Goal: Transaction & Acquisition: Purchase product/service

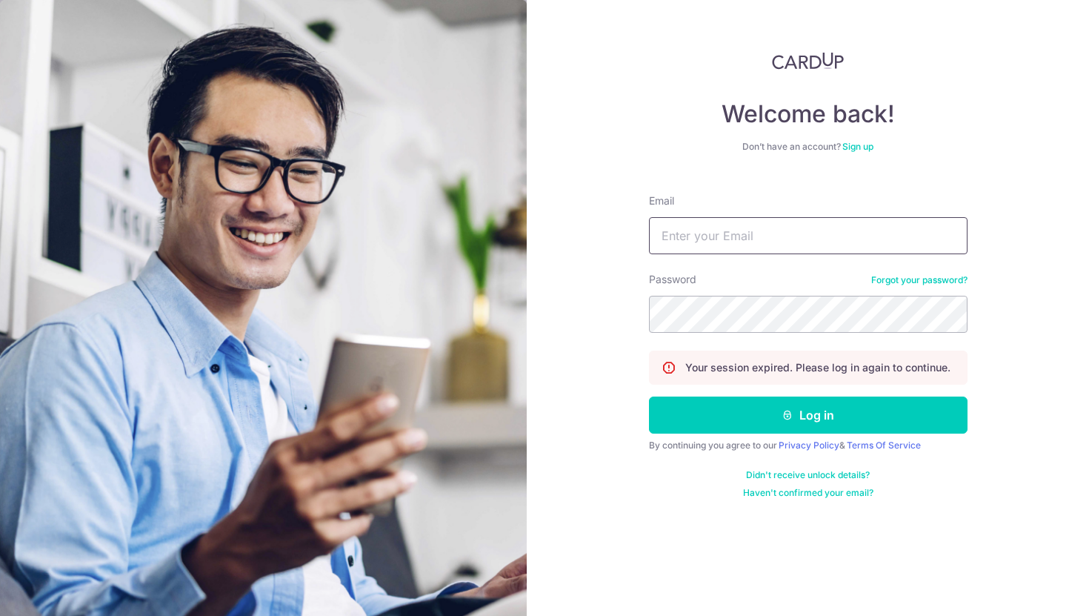
click at [764, 239] on input "Email" at bounding box center [808, 235] width 319 height 37
type input "[PERSON_NAME][EMAIL_ADDRESS][DOMAIN_NAME]"
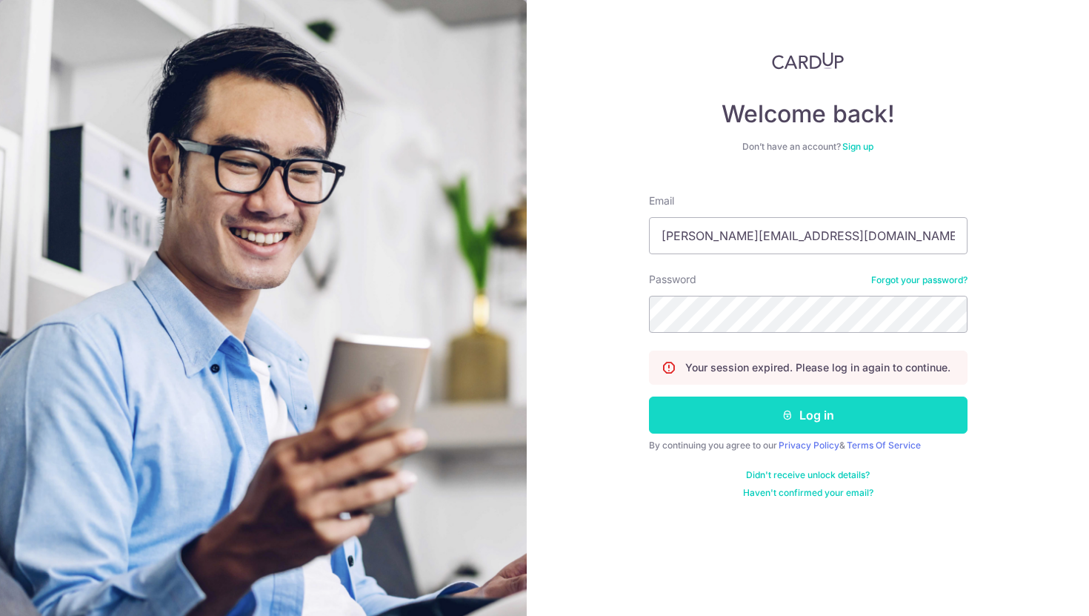
click at [782, 410] on icon "submit" at bounding box center [788, 415] width 12 height 12
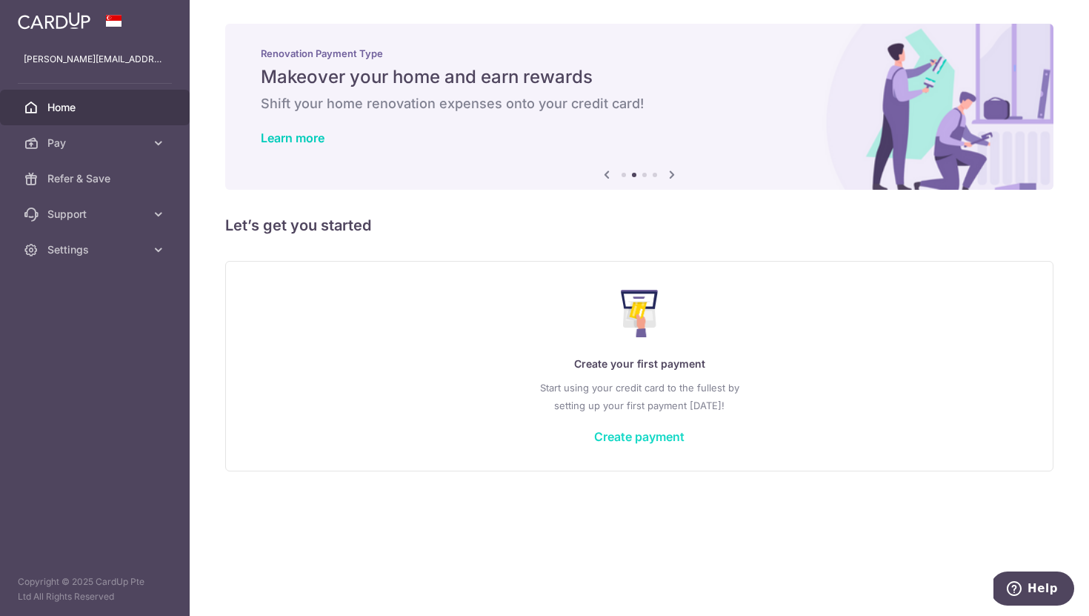
click at [659, 439] on link "Create payment" at bounding box center [639, 436] width 90 height 15
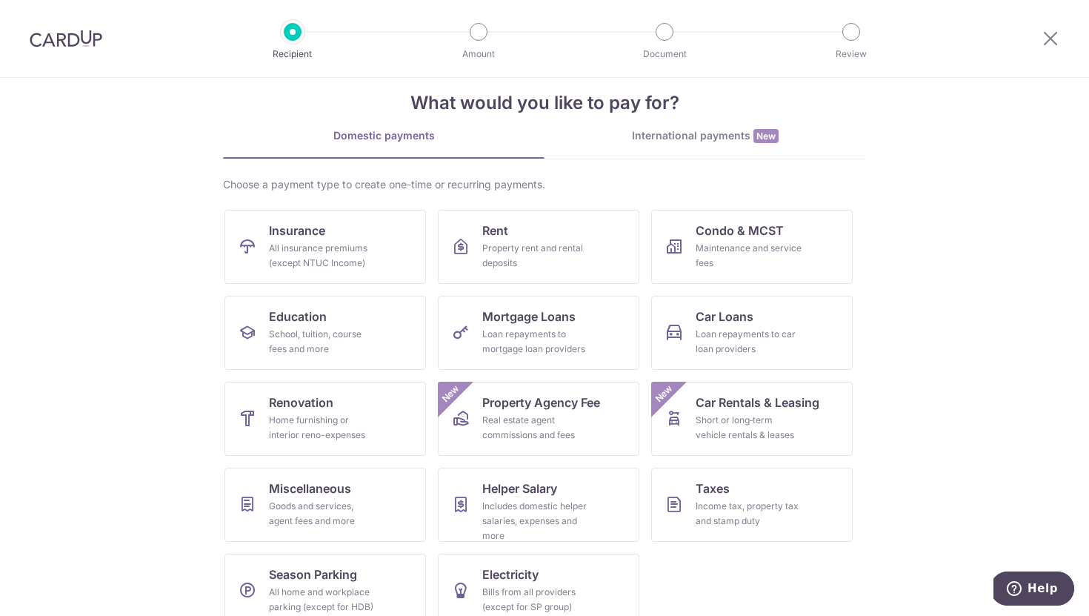
scroll to position [27, 0]
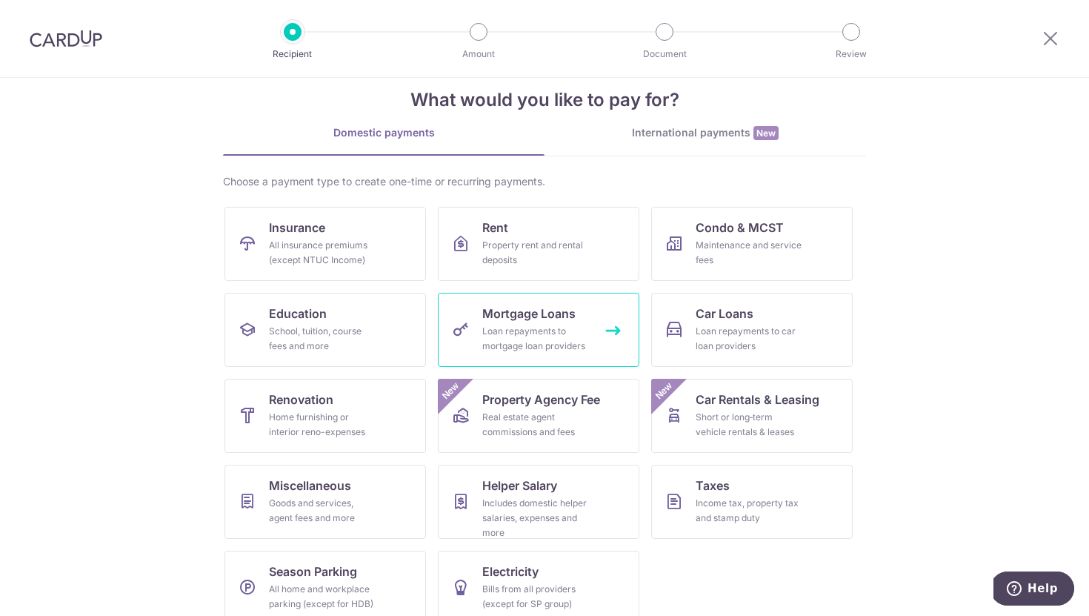
click at [616, 327] on link "Mortgage Loans Loan repayments to mortgage loan providers" at bounding box center [539, 330] width 202 height 74
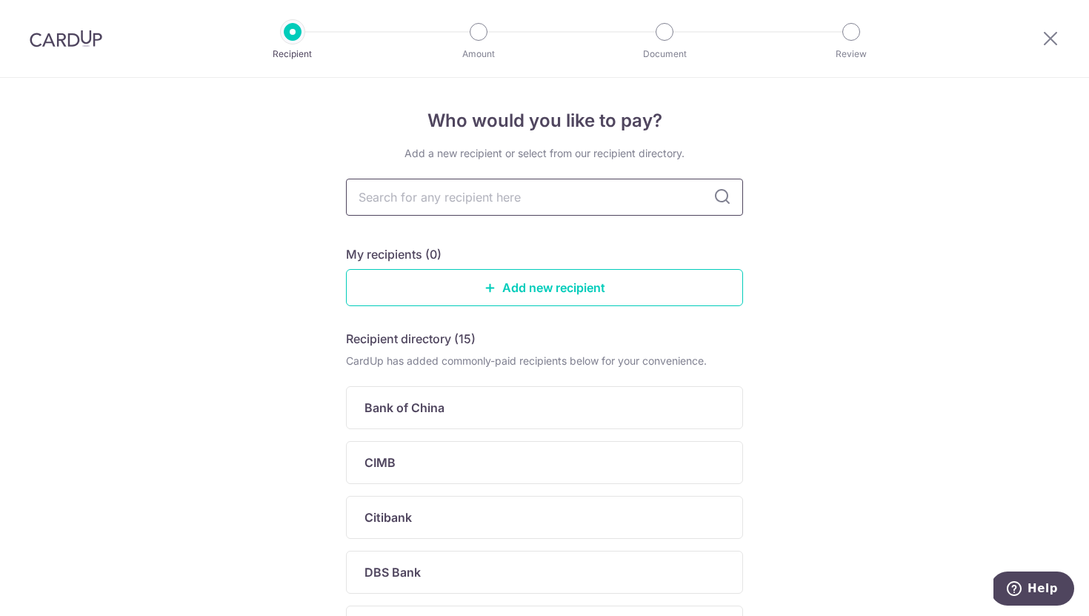
click at [576, 200] on input "text" at bounding box center [544, 197] width 397 height 37
type input "ocbc"
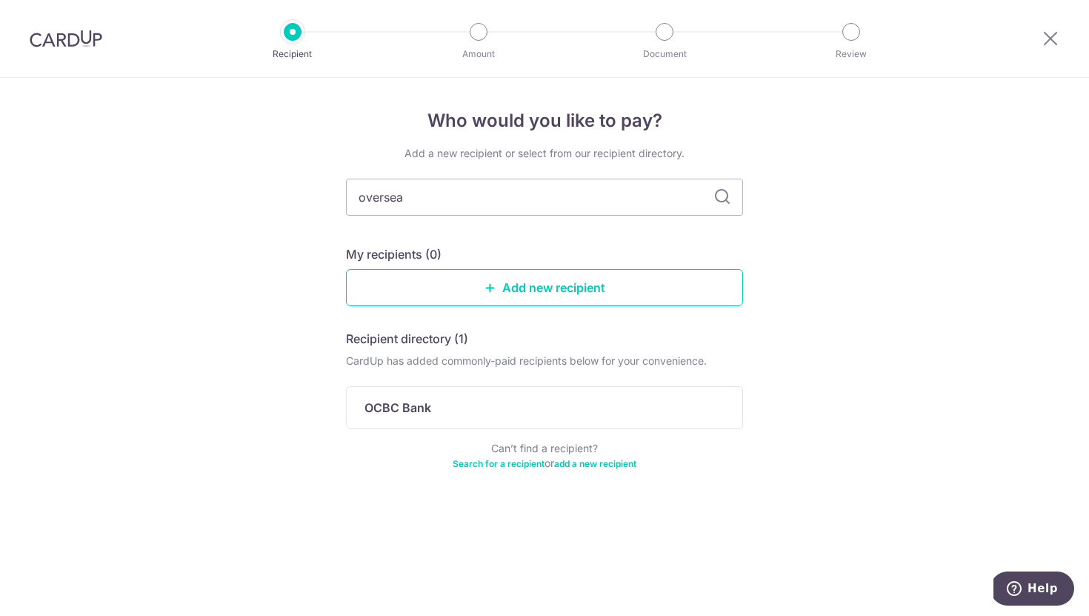
type input "overseas"
click at [716, 192] on icon at bounding box center [723, 197] width 18 height 18
click at [720, 196] on icon at bounding box center [723, 197] width 18 height 18
click at [482, 199] on input "overseas" at bounding box center [544, 197] width 397 height 37
type input "overseas [DEMOGRAPHIC_DATA]"
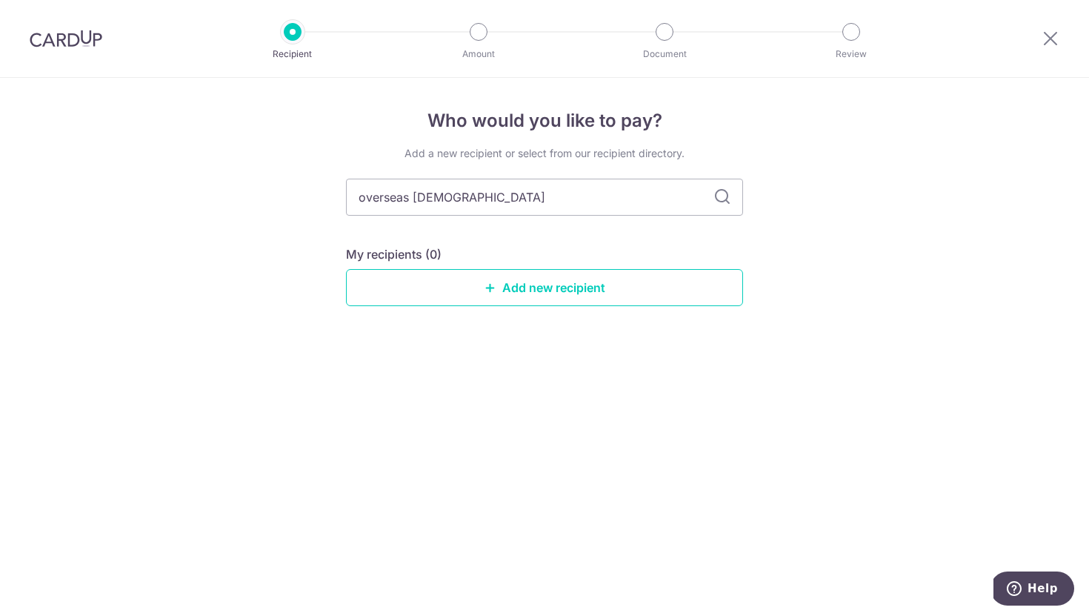
click at [725, 196] on icon at bounding box center [723, 197] width 18 height 18
drag, startPoint x: 556, startPoint y: 190, endPoint x: 323, endPoint y: 182, distance: 233.5
click at [323, 182] on div "Who would you like to pay? Add a new recipient or select from our recipient dir…" at bounding box center [544, 347] width 1089 height 538
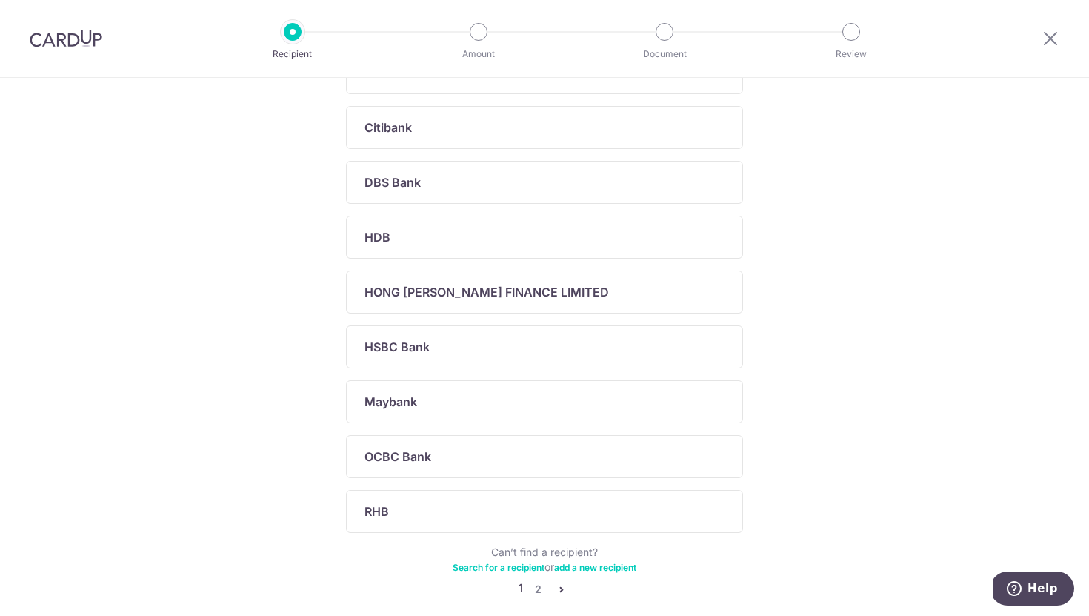
scroll to position [459, 0]
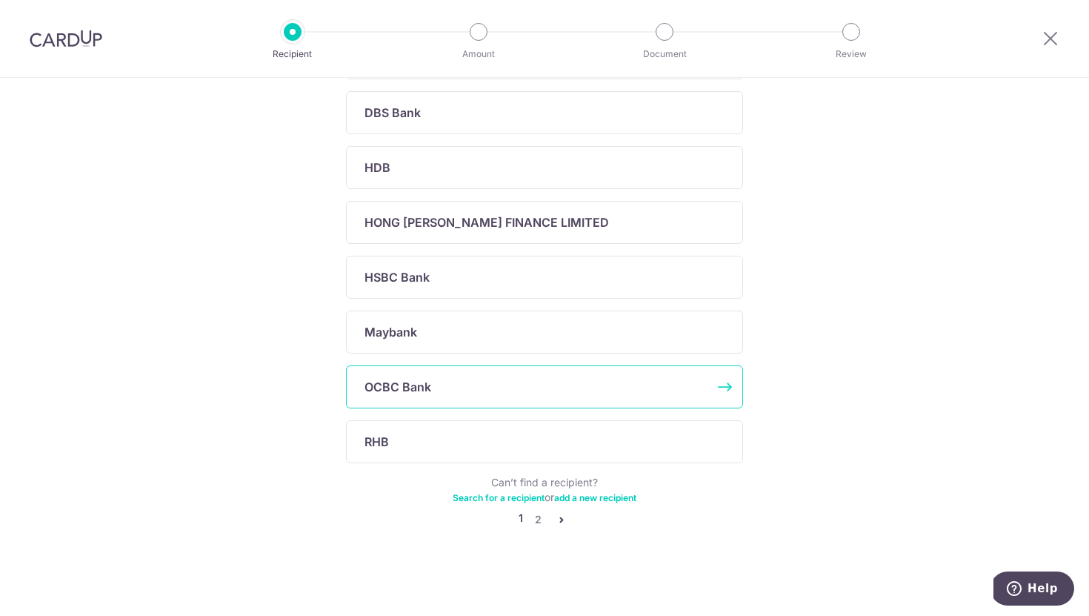
click at [446, 386] on div "OCBC Bank" at bounding box center [536, 387] width 342 height 18
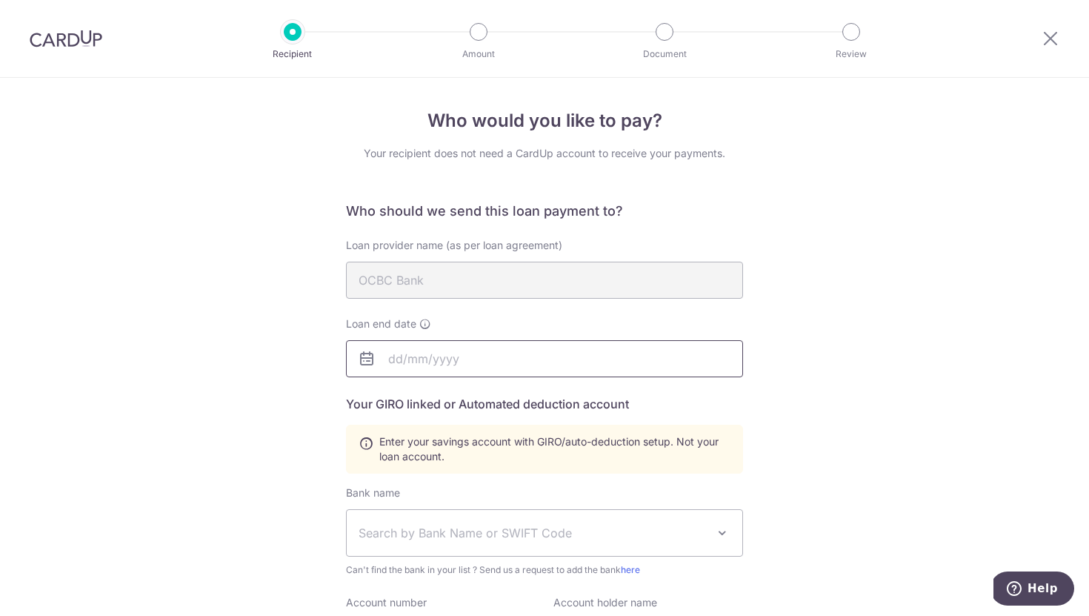
click at [393, 363] on input "text" at bounding box center [544, 358] width 397 height 37
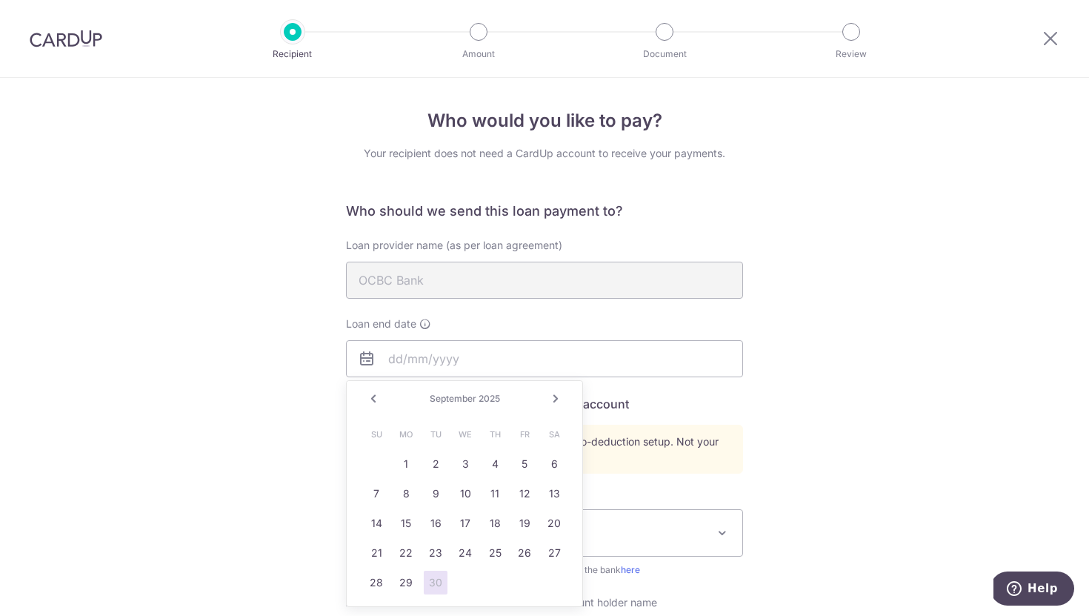
click at [493, 401] on span "2025" at bounding box center [489, 398] width 21 height 11
click at [553, 395] on link "Next" at bounding box center [556, 399] width 18 height 18
click at [486, 399] on span "2025" at bounding box center [487, 398] width 21 height 11
click at [470, 352] on input "text" at bounding box center [544, 358] width 397 height 37
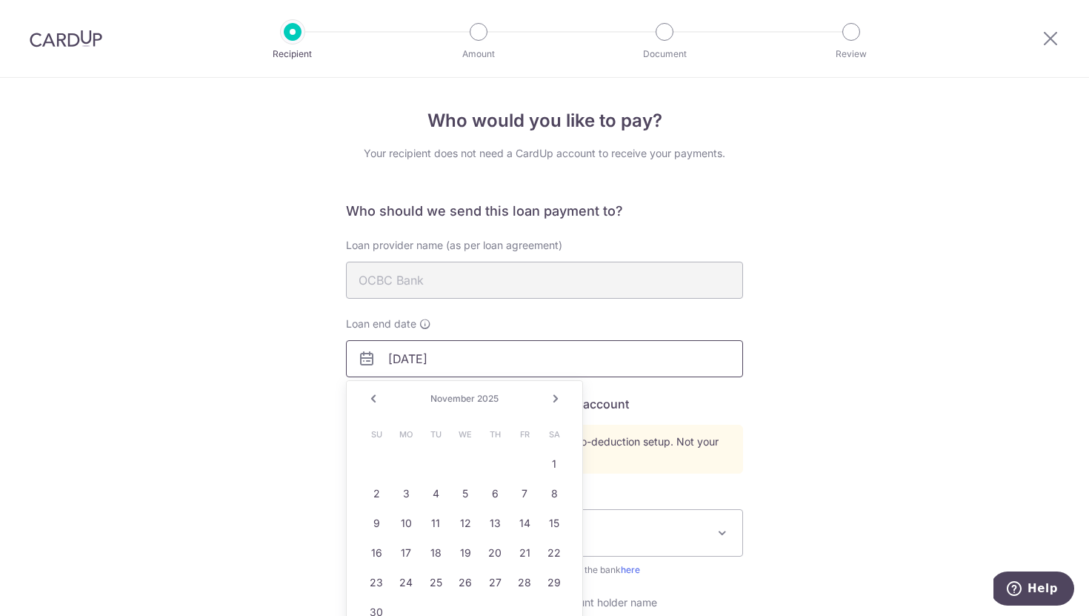
type input "30/12/2028"
click at [815, 390] on div "Who would you like to pay? Your recipient does not need a CardUp account to rec…" at bounding box center [544, 516] width 1089 height 877
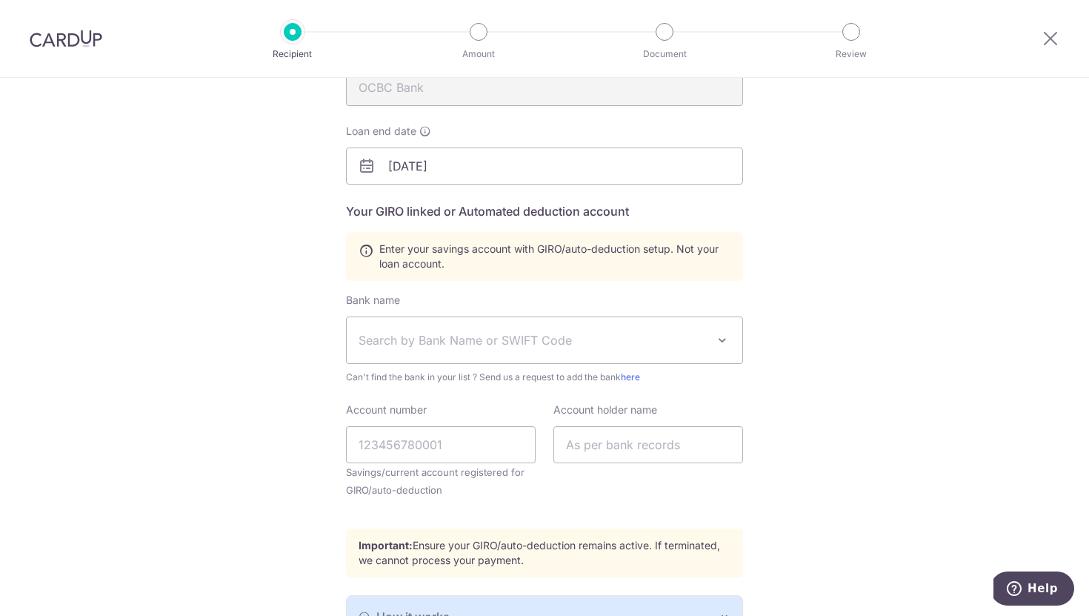
scroll to position [199, 0]
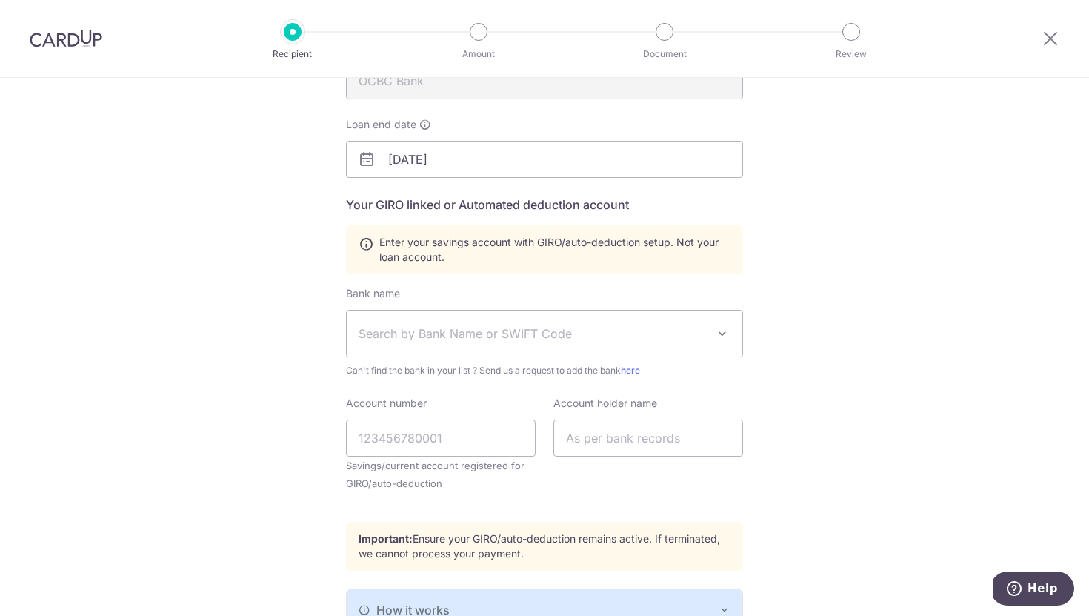
click at [614, 340] on span "Search by Bank Name or SWIFT Code" at bounding box center [533, 334] width 348 height 18
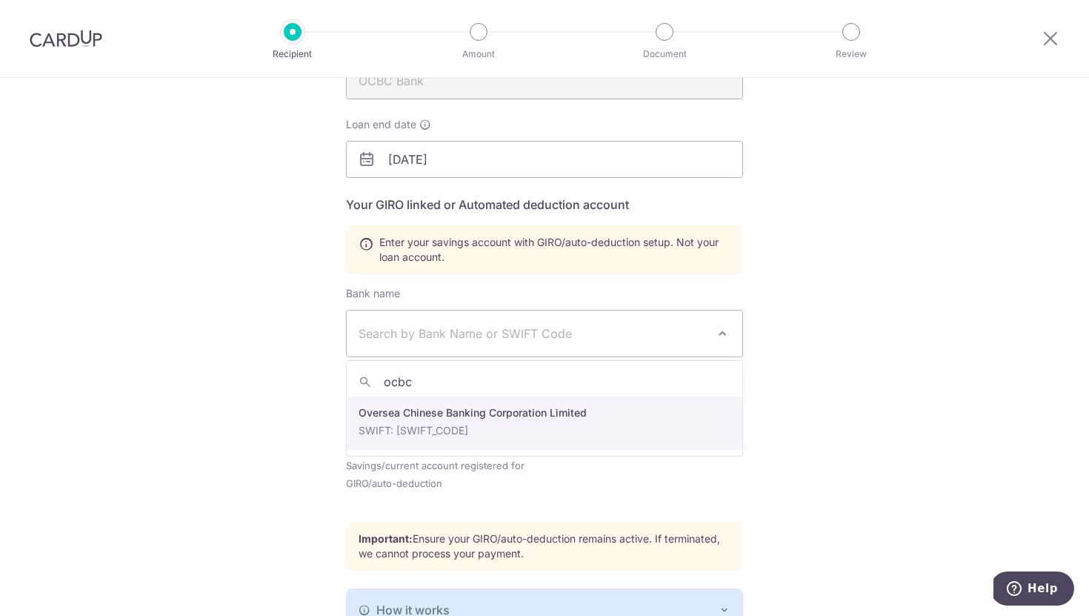
type input "ocbc"
select select "12"
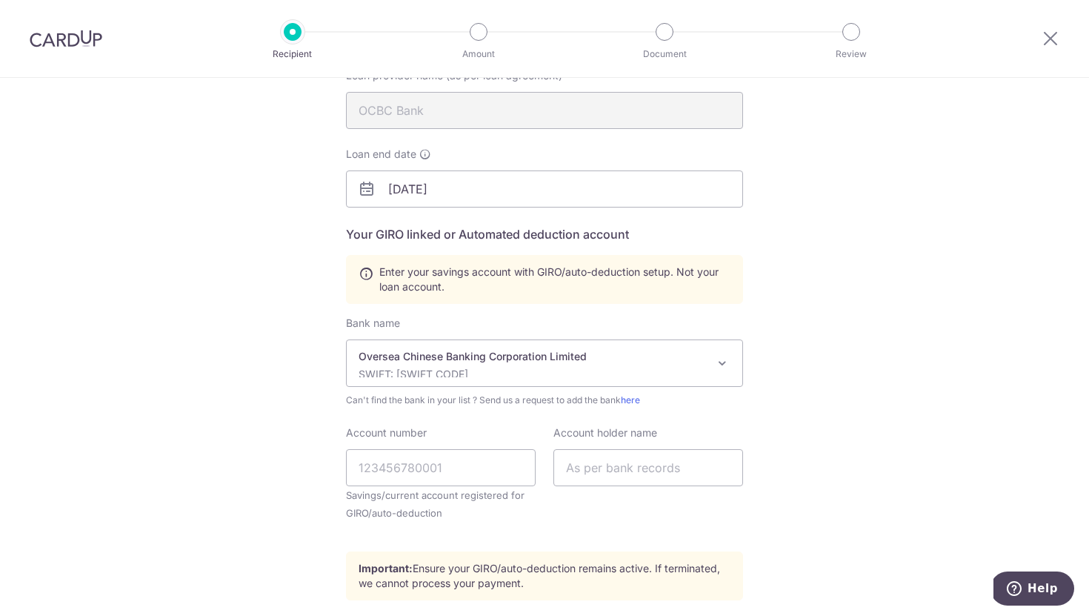
scroll to position [259, 0]
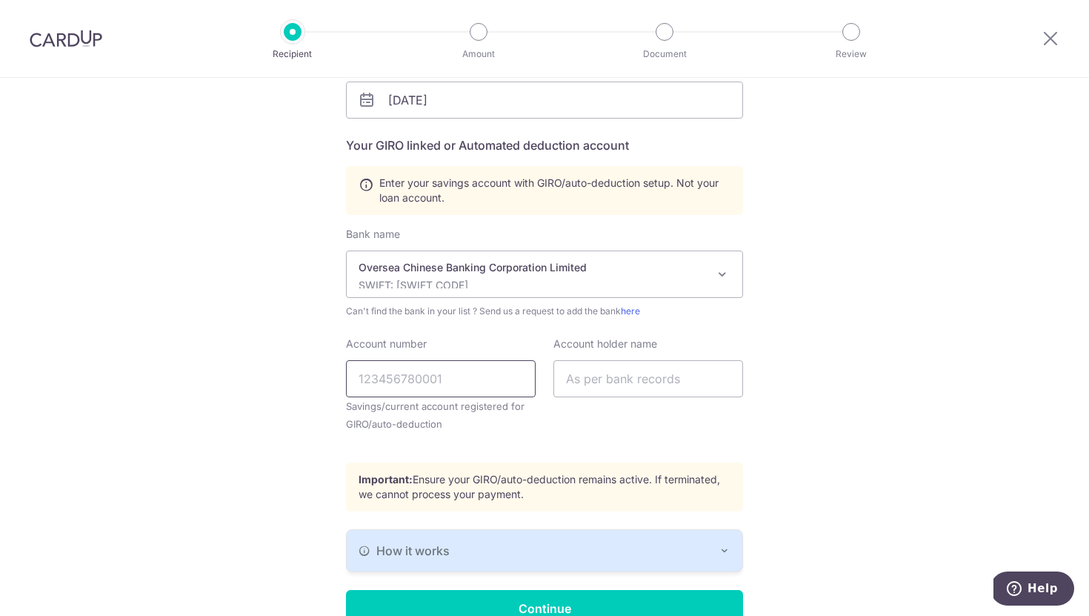
click at [435, 379] on input "Account number" at bounding box center [441, 378] width 190 height 37
paste input "642-000277-001"
click at [384, 380] on input "642-000277-001" at bounding box center [441, 378] width 190 height 37
click at [431, 382] on input "642000277-001" at bounding box center [441, 378] width 190 height 37
type input "642000277001"
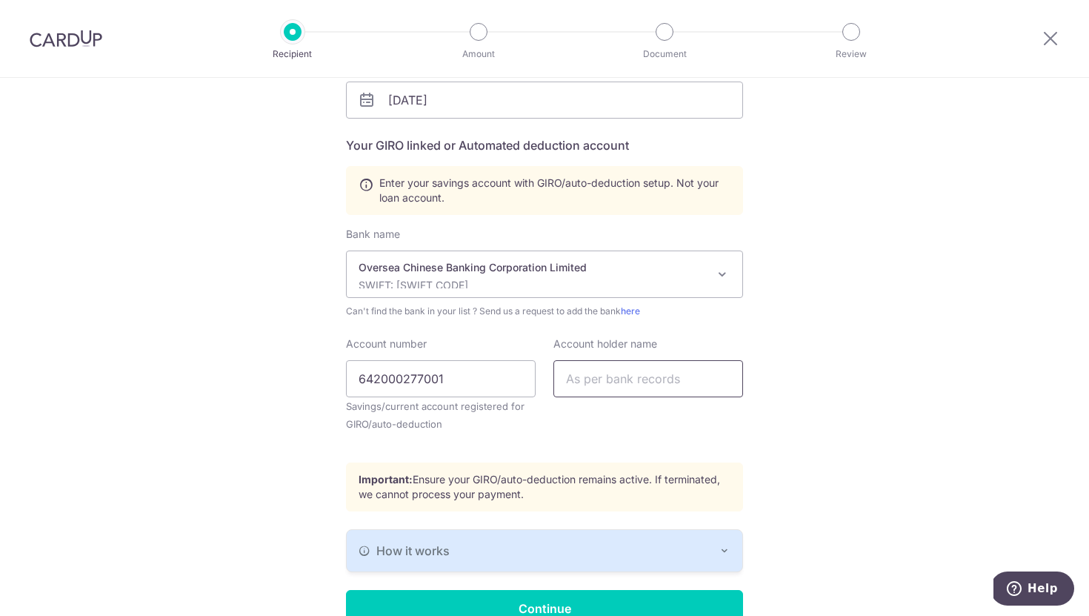
click at [587, 382] on input "text" at bounding box center [648, 378] width 190 height 37
type input "Deepti kumar"
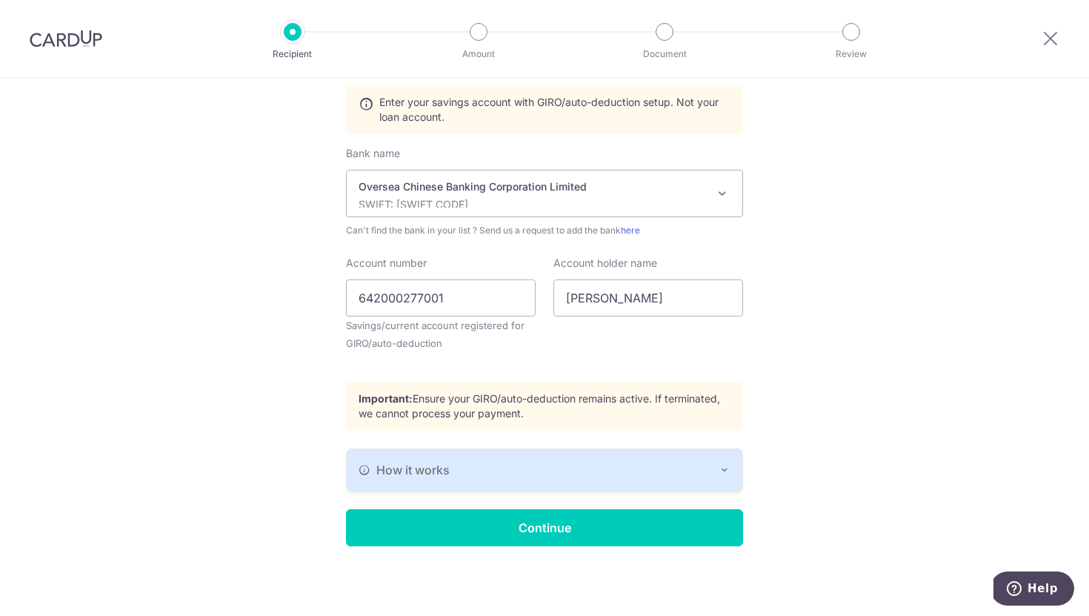
click at [722, 465] on icon "button" at bounding box center [725, 470] width 12 height 12
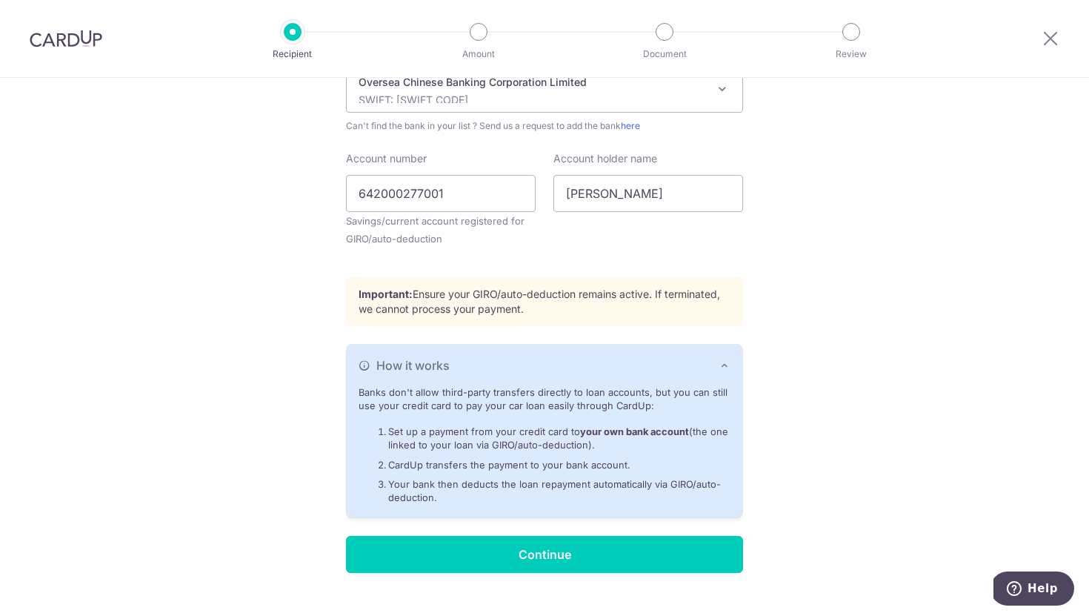
scroll to position [470, 0]
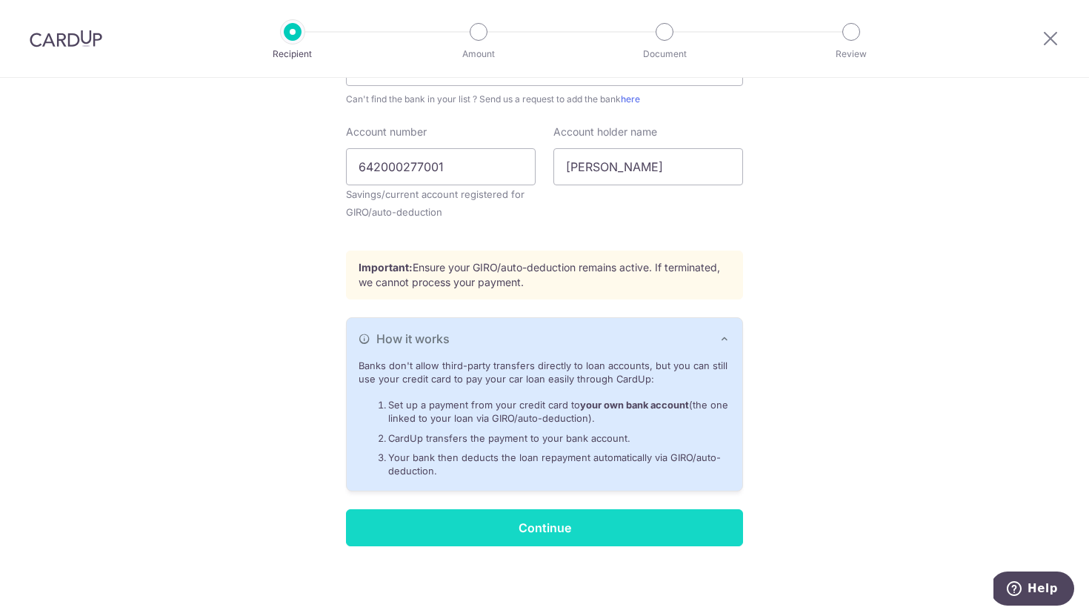
click at [572, 525] on input "Continue" at bounding box center [544, 527] width 397 height 37
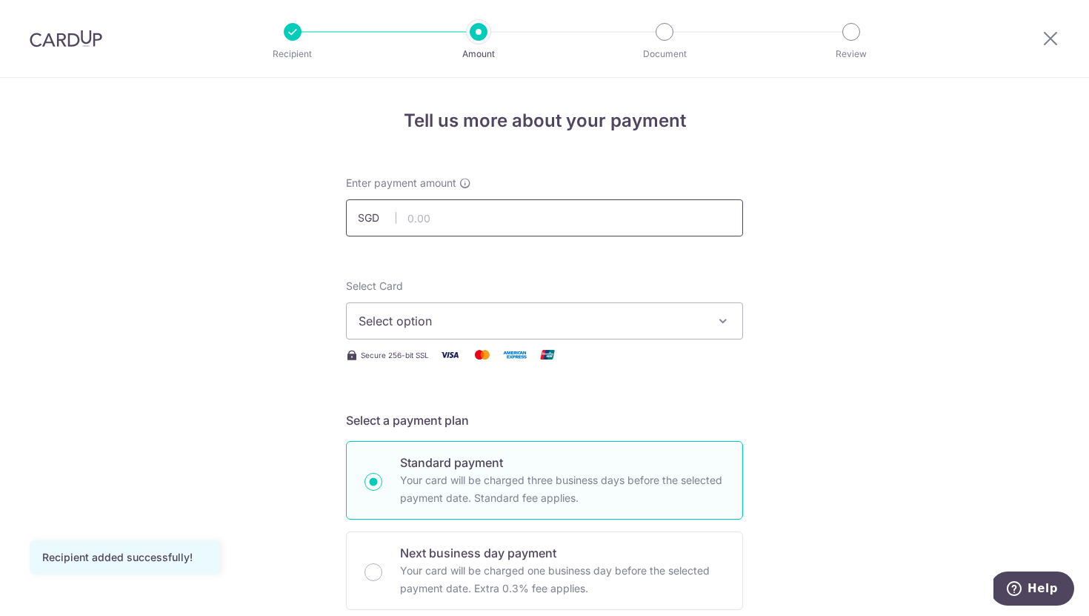
click at [506, 221] on input "text" at bounding box center [544, 217] width 397 height 37
click at [428, 221] on input "text" at bounding box center [544, 217] width 397 height 37
type input "11,633.19"
click at [726, 328] on button "Select option" at bounding box center [544, 320] width 397 height 37
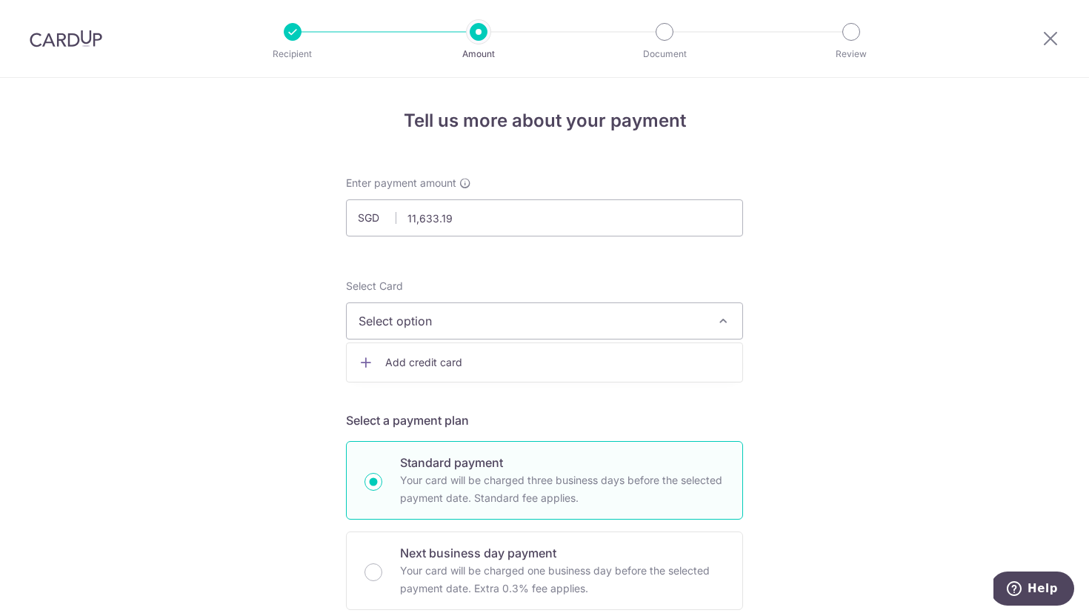
click at [600, 365] on span "Add credit card" at bounding box center [557, 362] width 345 height 15
